Goal: Navigation & Orientation: Understand site structure

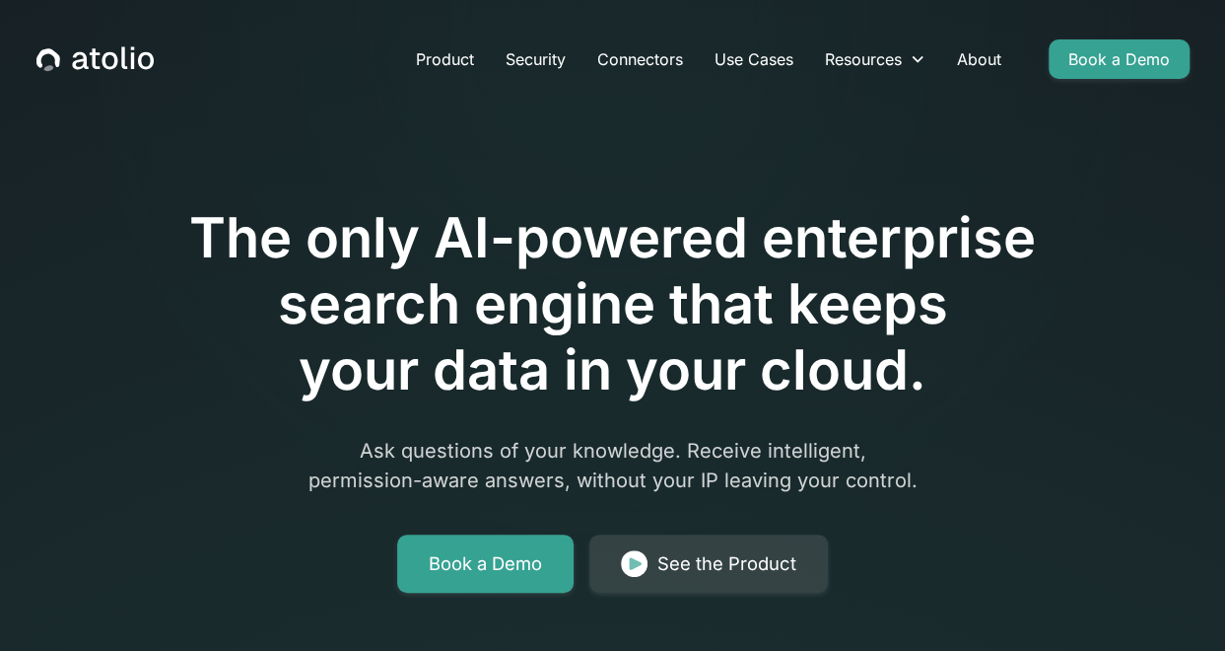
click at [84, 64] on icon "home" at bounding box center [80, 61] width 16 height 18
click at [444, 56] on link "Product" at bounding box center [445, 58] width 90 height 39
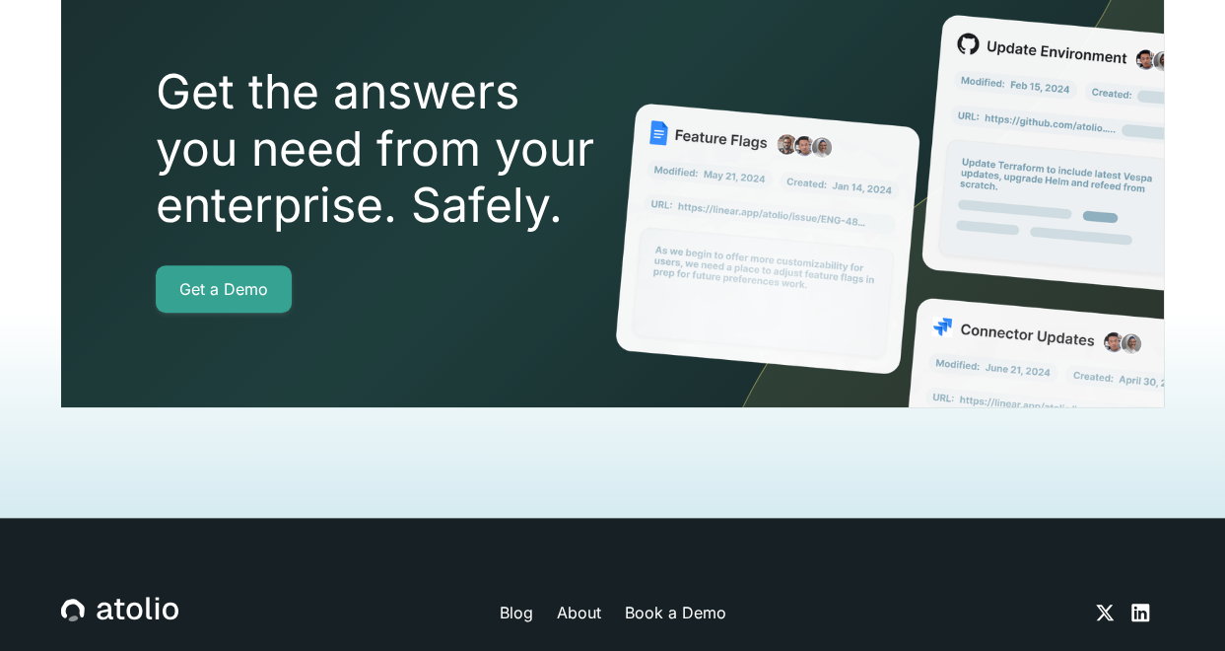
scroll to position [4491, 0]
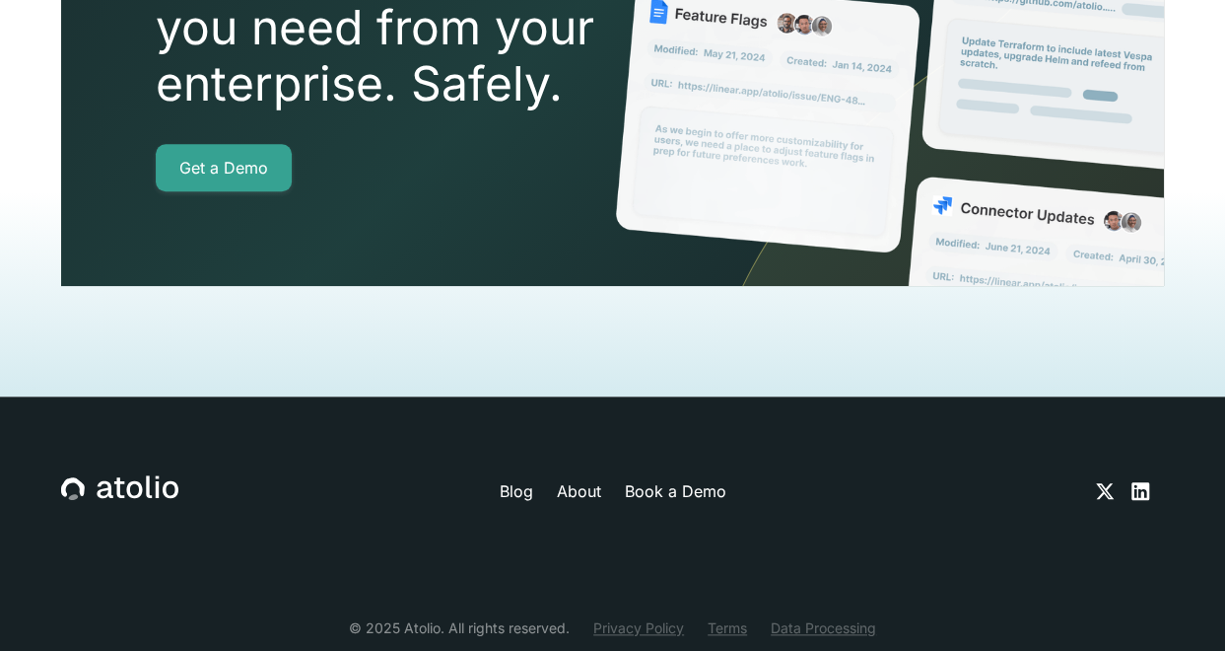
click at [111, 475] on icon at bounding box center [119, 488] width 117 height 26
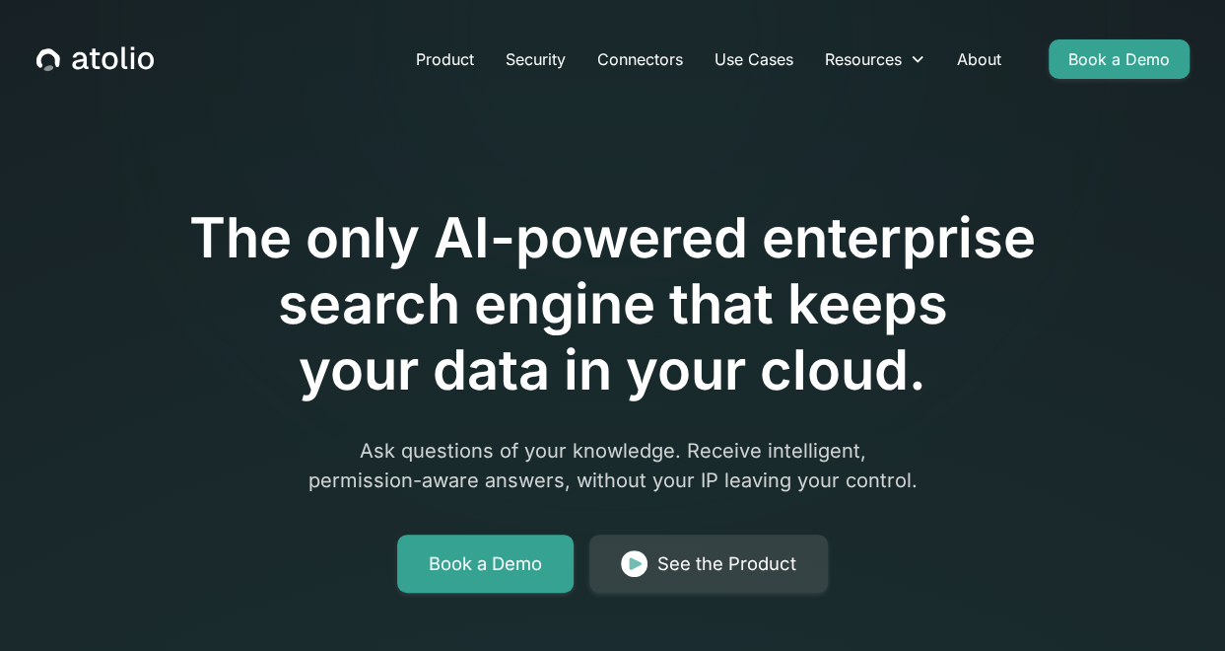
drag, startPoint x: 0, startPoint y: 0, endPoint x: 125, endPoint y: 461, distance: 478.1
click at [125, 461] on div "The only AI-powered enterprise search engine that keeps your data in your cloud…" at bounding box center [613, 344] width 1010 height 498
click at [129, 461] on div "The only AI-powered enterprise search engine that keeps your data in your cloud…" at bounding box center [613, 344] width 1010 height 498
click at [631, 59] on link "Connectors" at bounding box center [640, 58] width 117 height 39
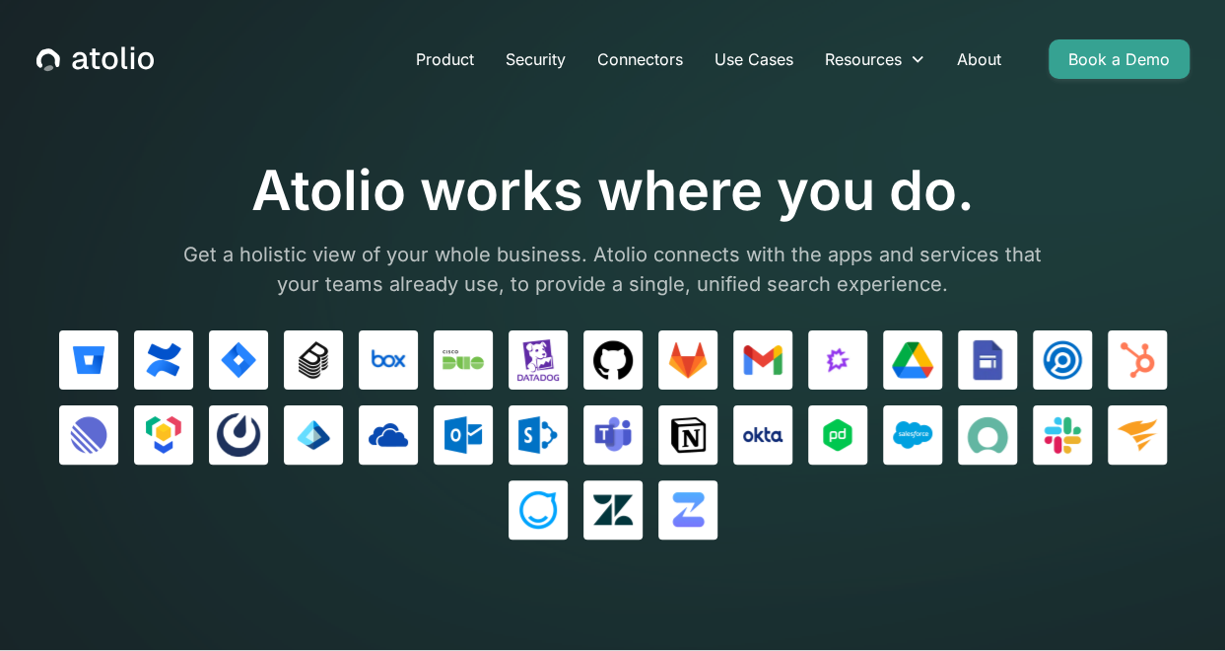
click at [75, 56] on icon "home" at bounding box center [80, 61] width 16 height 18
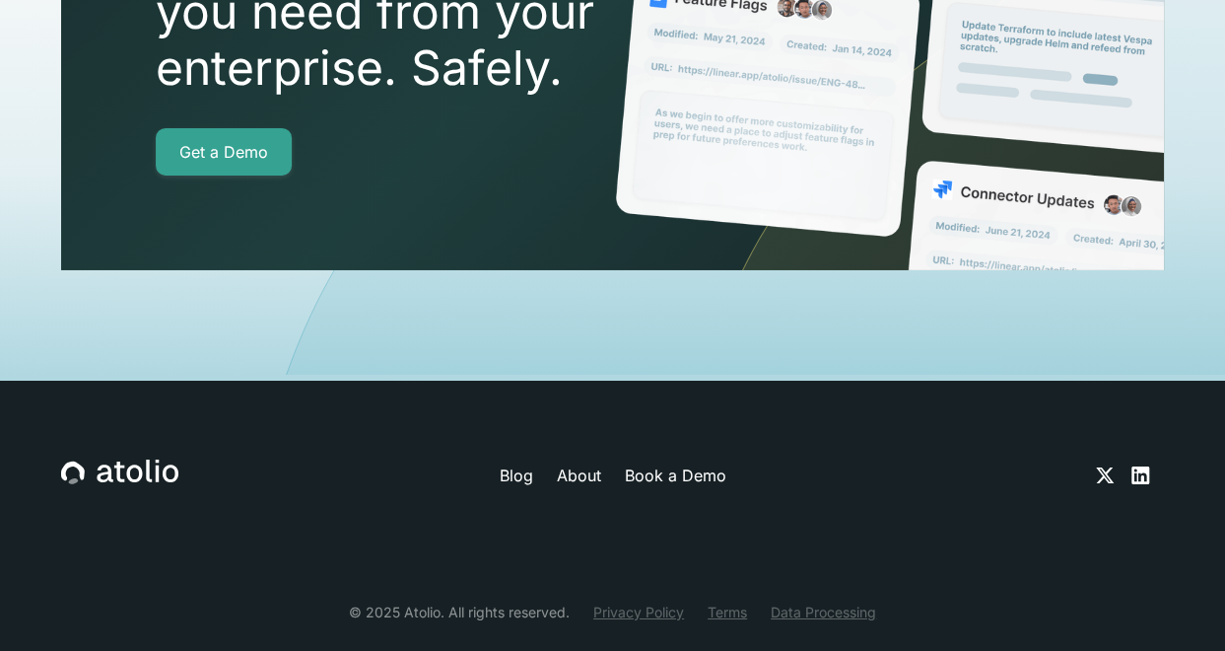
scroll to position [6881, 0]
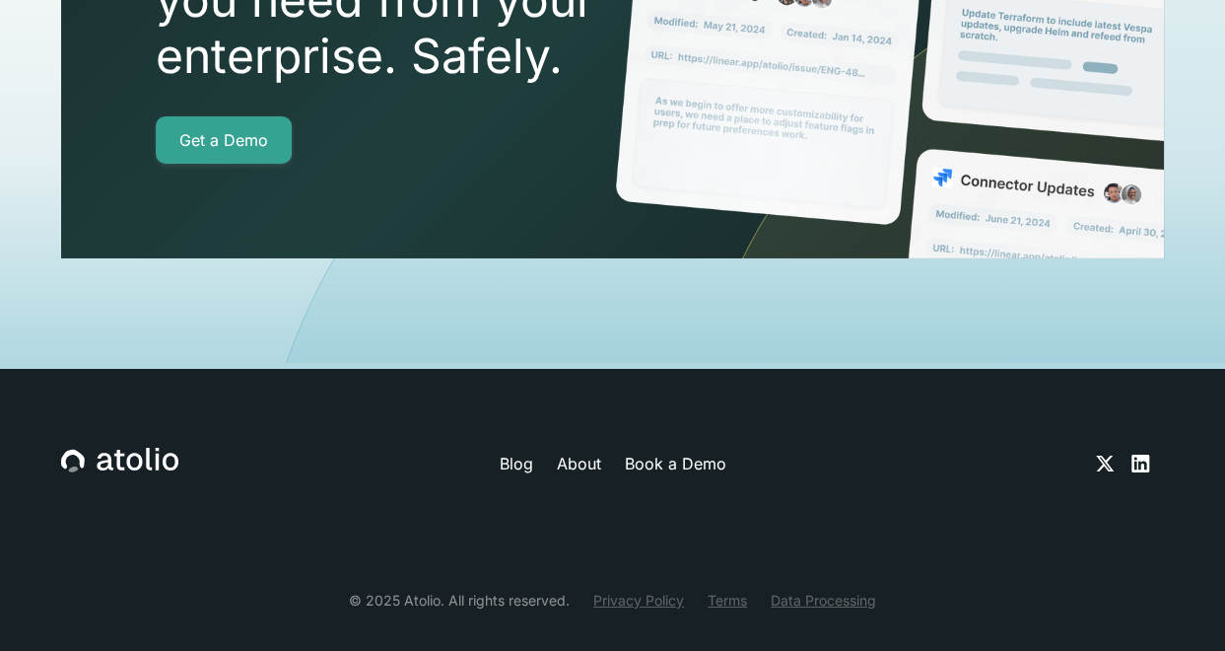
click at [135, 448] on icon at bounding box center [119, 461] width 117 height 26
